Goal: Transaction & Acquisition: Purchase product/service

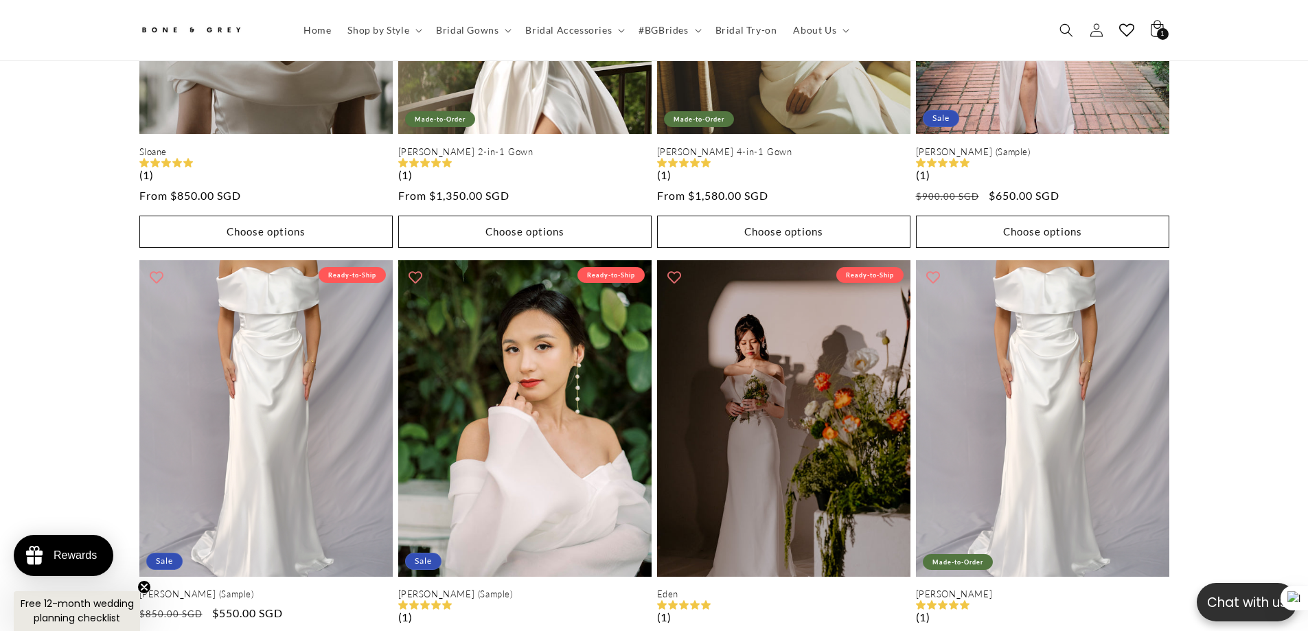
scroll to position [0, 378]
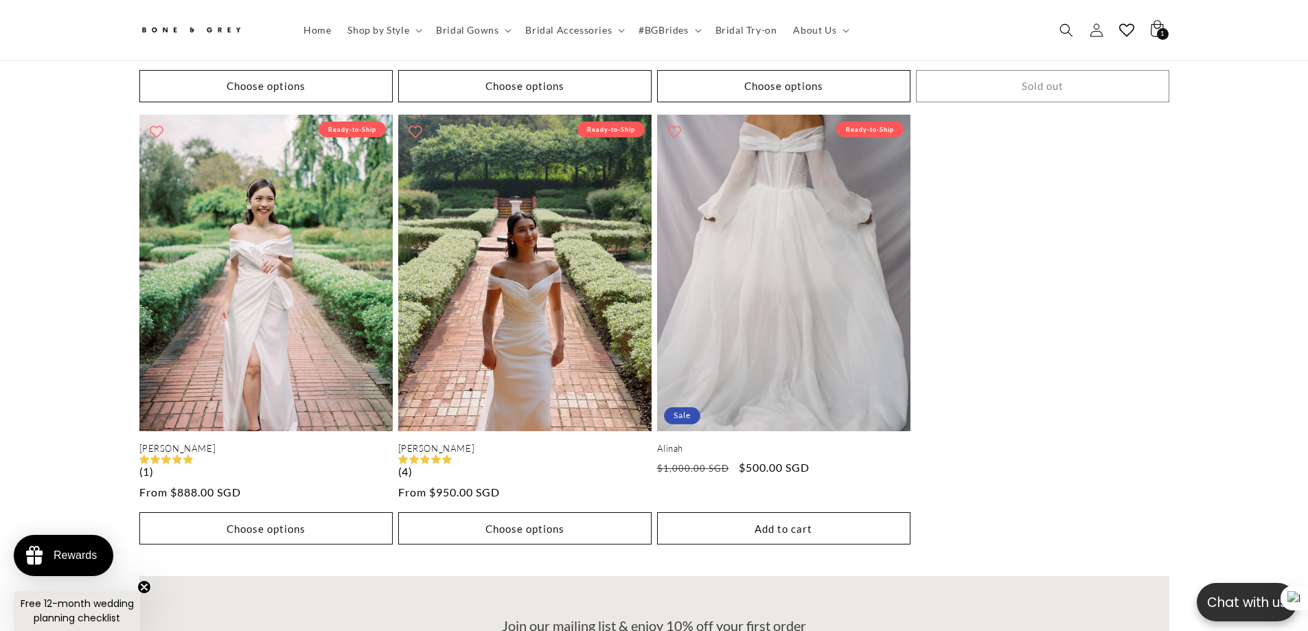
scroll to position [0, 755]
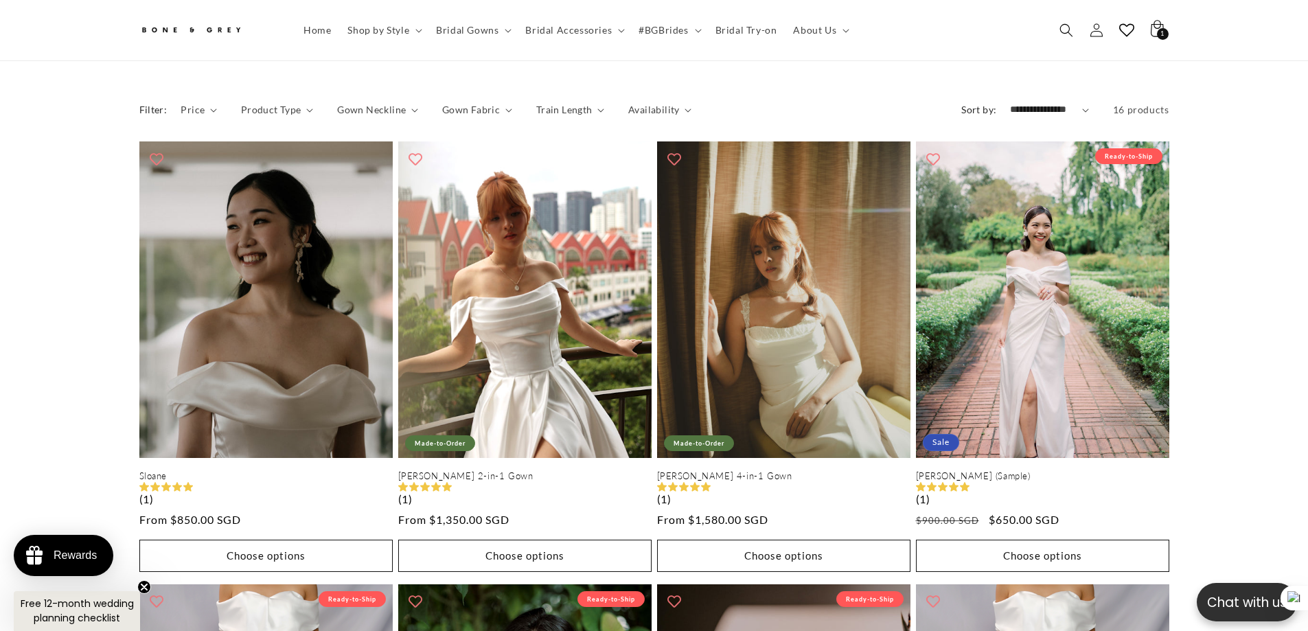
scroll to position [0, 378]
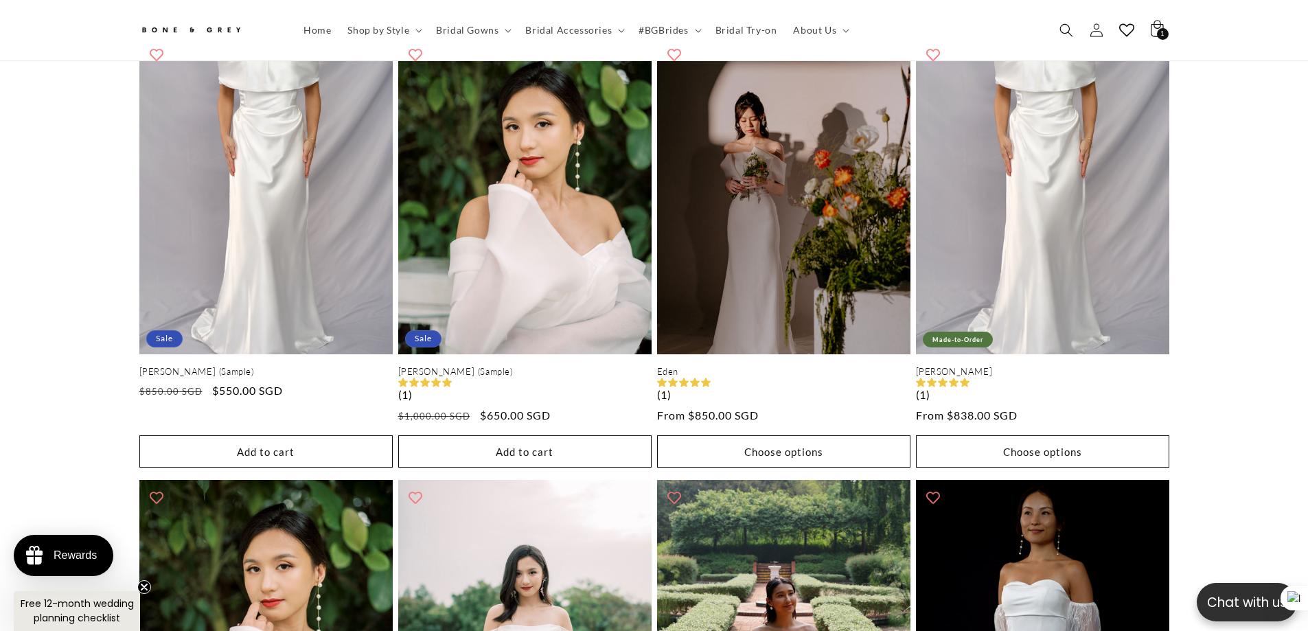
scroll to position [0, 378]
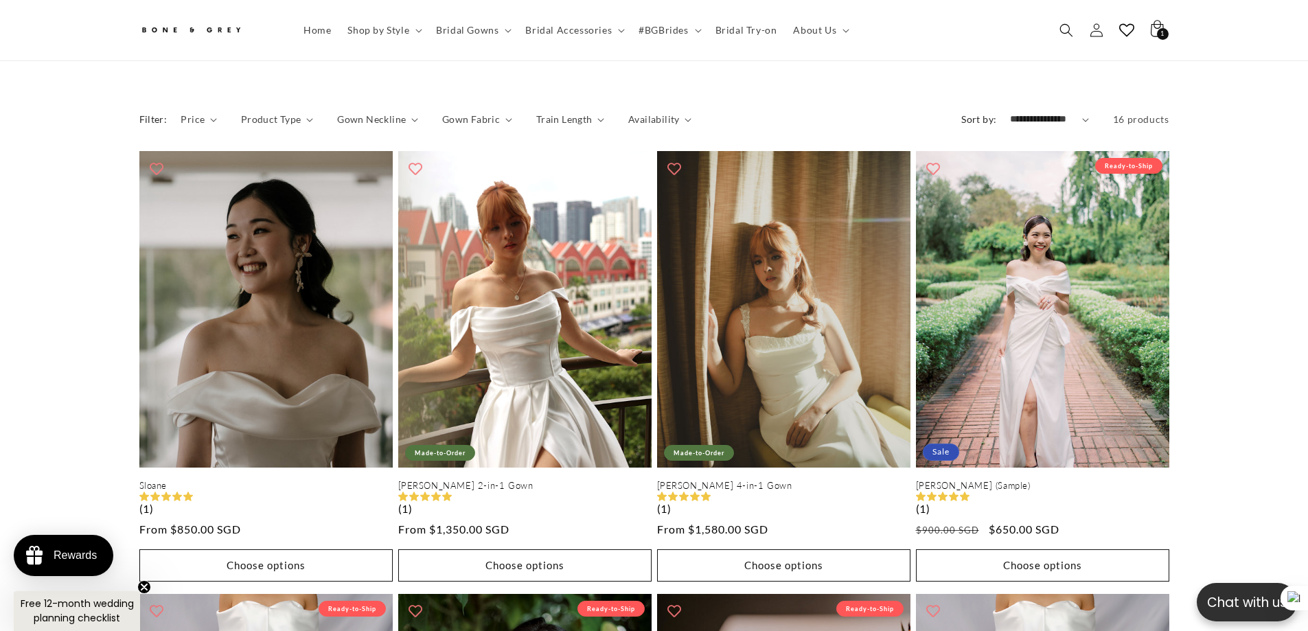
scroll to position [0, 755]
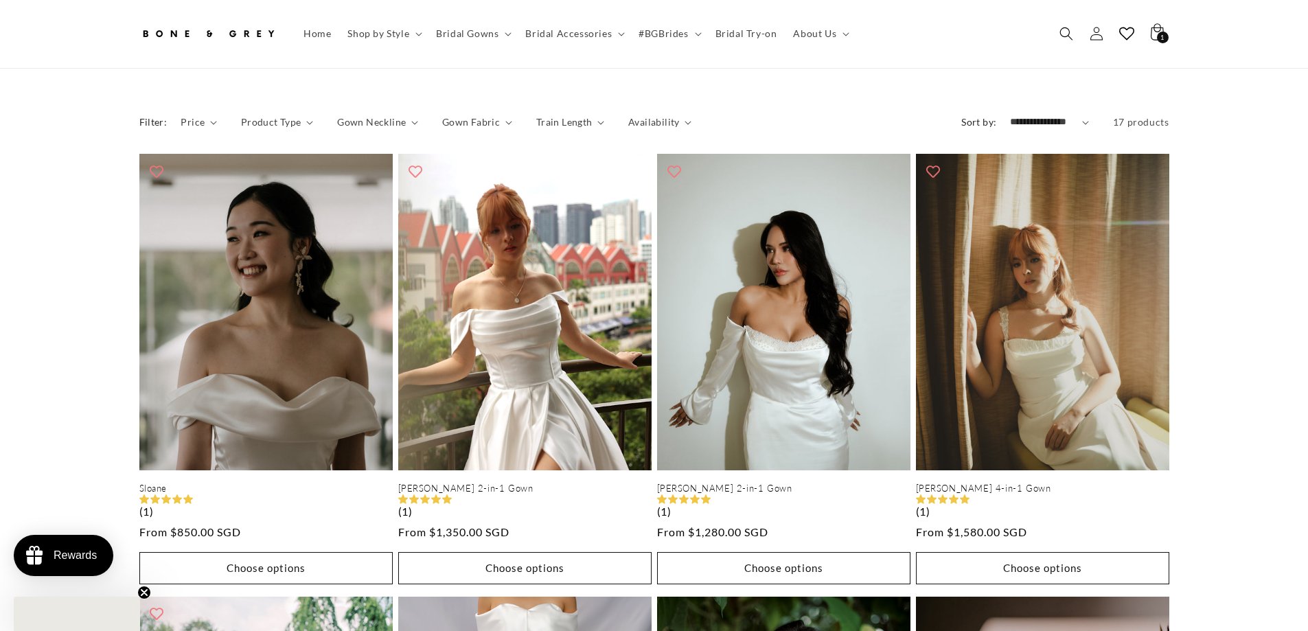
scroll to position [556, 0]
